Goal: Navigation & Orientation: Find specific page/section

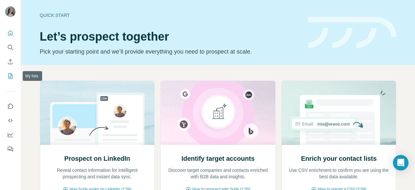
click at [9, 78] on icon "My lists" at bounding box center [10, 76] width 6 height 6
click at [10, 109] on icon "Use Surfe on LinkedIn" at bounding box center [10, 106] width 6 height 6
